Goal: Navigation & Orientation: Find specific page/section

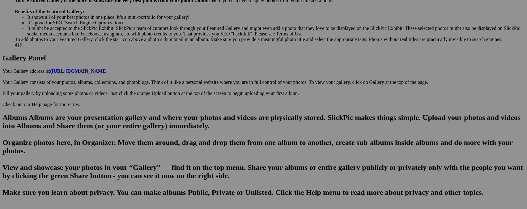
scroll to position [271, 0]
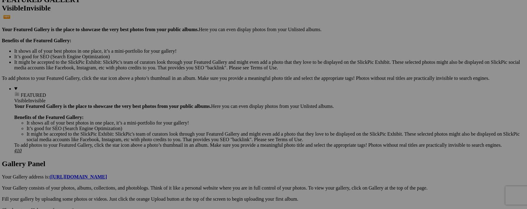
scroll to position [167, 0]
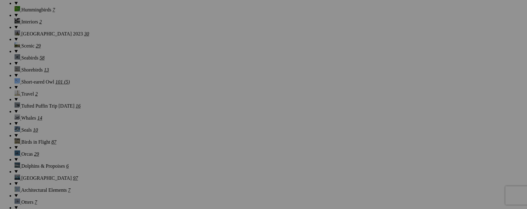
scroll to position [549, 0]
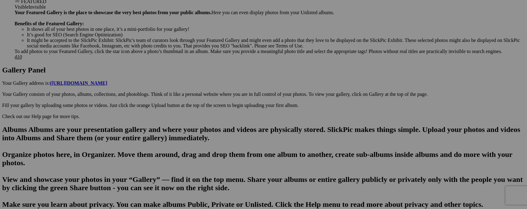
scroll to position [262, 0]
